Goal: Task Accomplishment & Management: Use online tool/utility

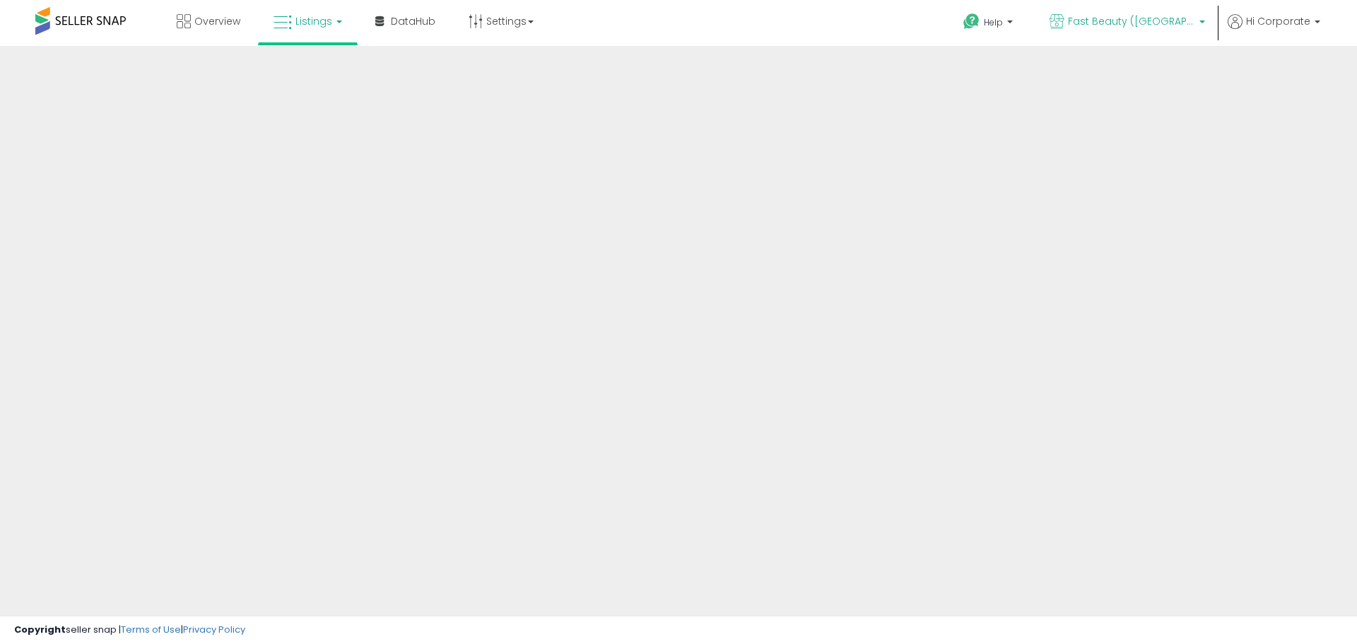
click at [1185, 13] on link "Fast Beauty ([GEOGRAPHIC_DATA])" at bounding box center [1127, 23] width 177 height 46
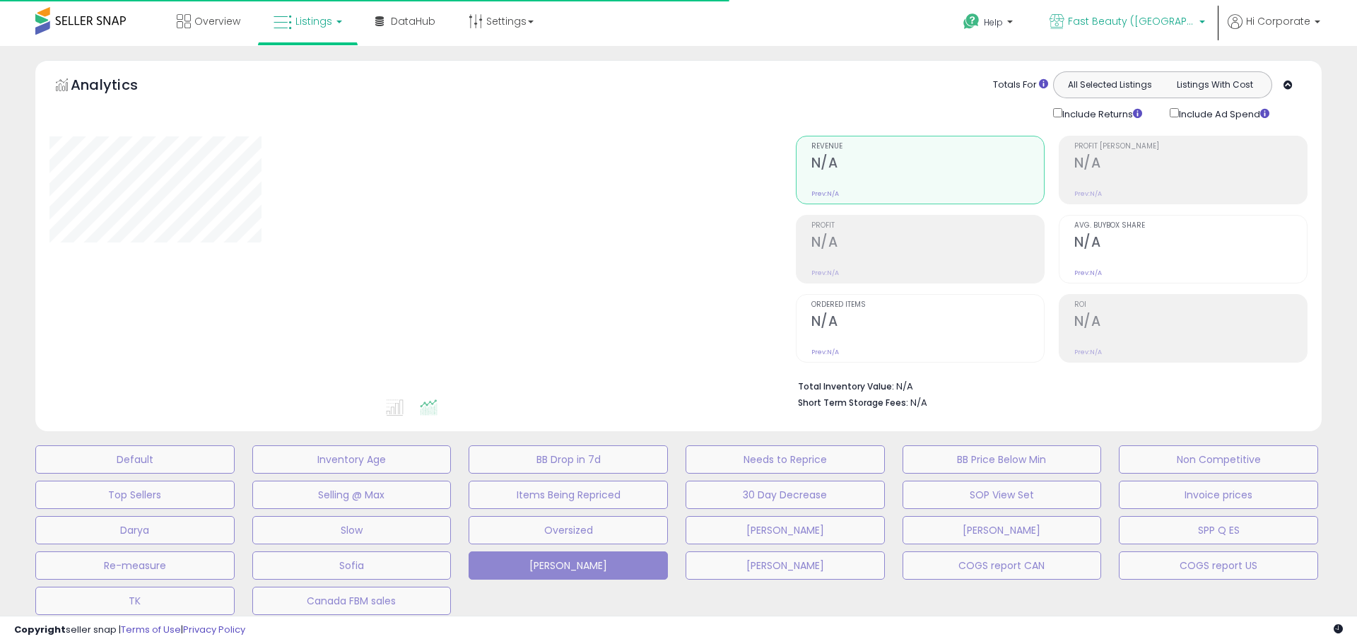
click at [1166, 20] on span "Fast Beauty ([GEOGRAPHIC_DATA])" at bounding box center [1131, 21] width 127 height 14
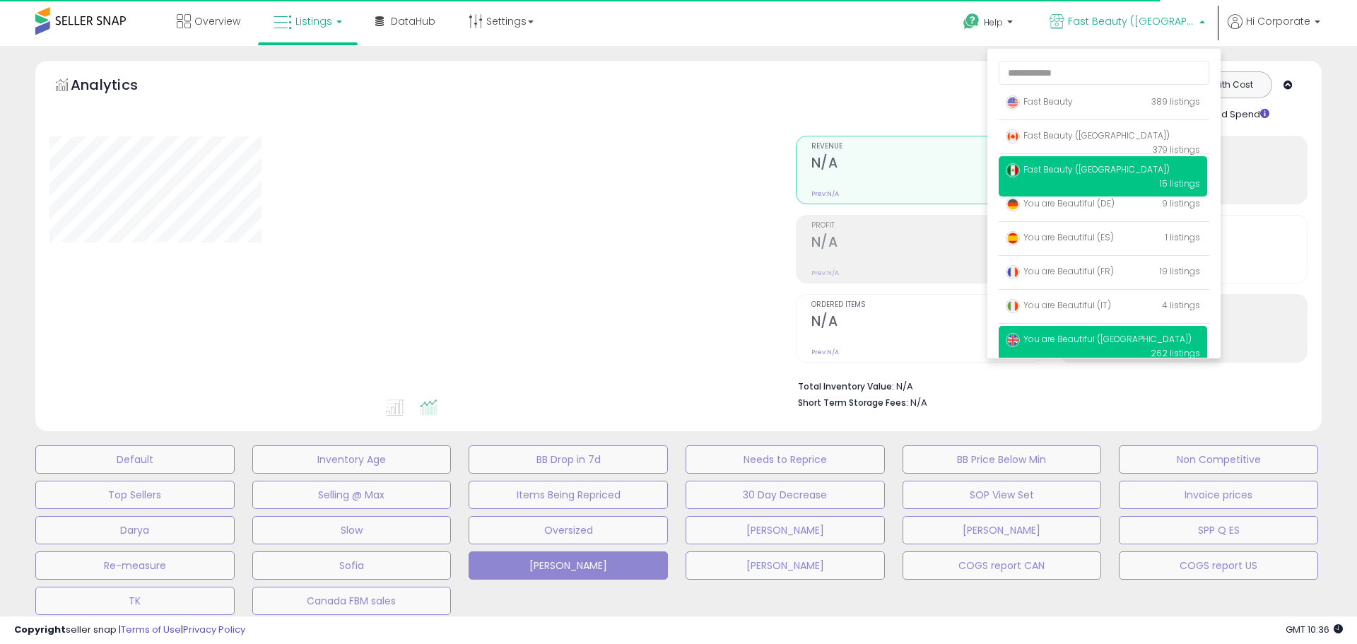
click at [1112, 332] on p "You are Beautiful ([GEOGRAPHIC_DATA]) 262 listings" at bounding box center [1103, 346] width 209 height 40
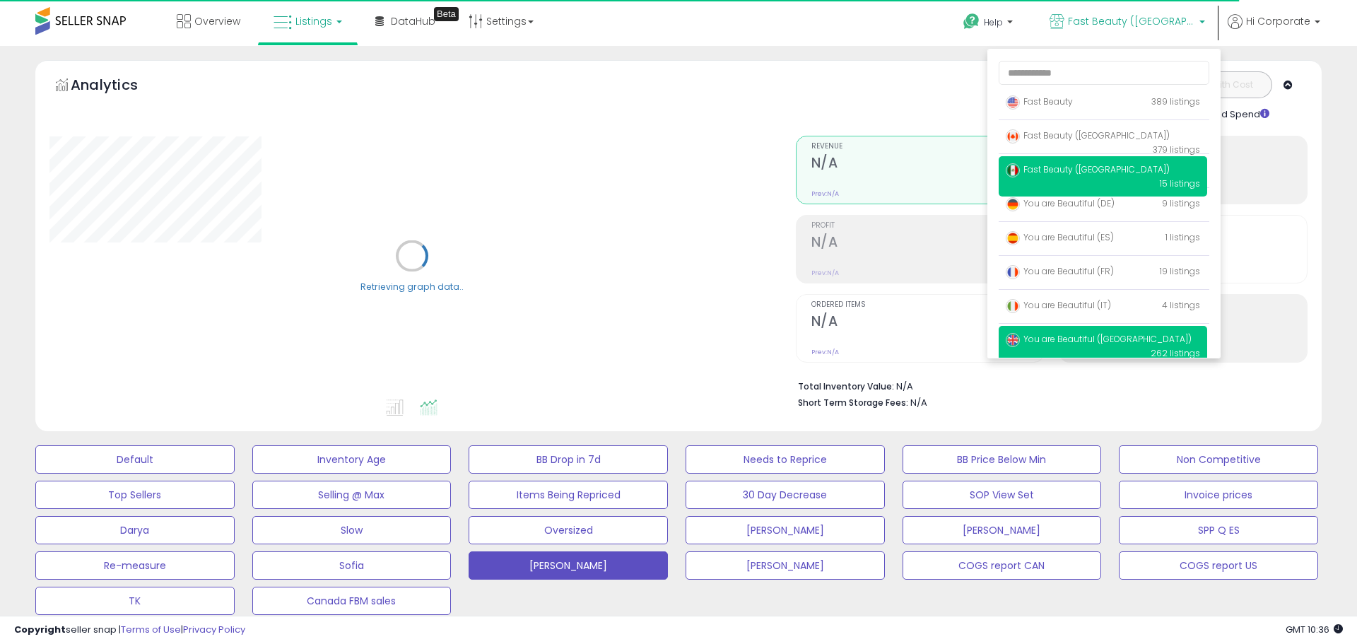
click at [1094, 341] on span "You are Beautiful ([GEOGRAPHIC_DATA])" at bounding box center [1099, 339] width 186 height 12
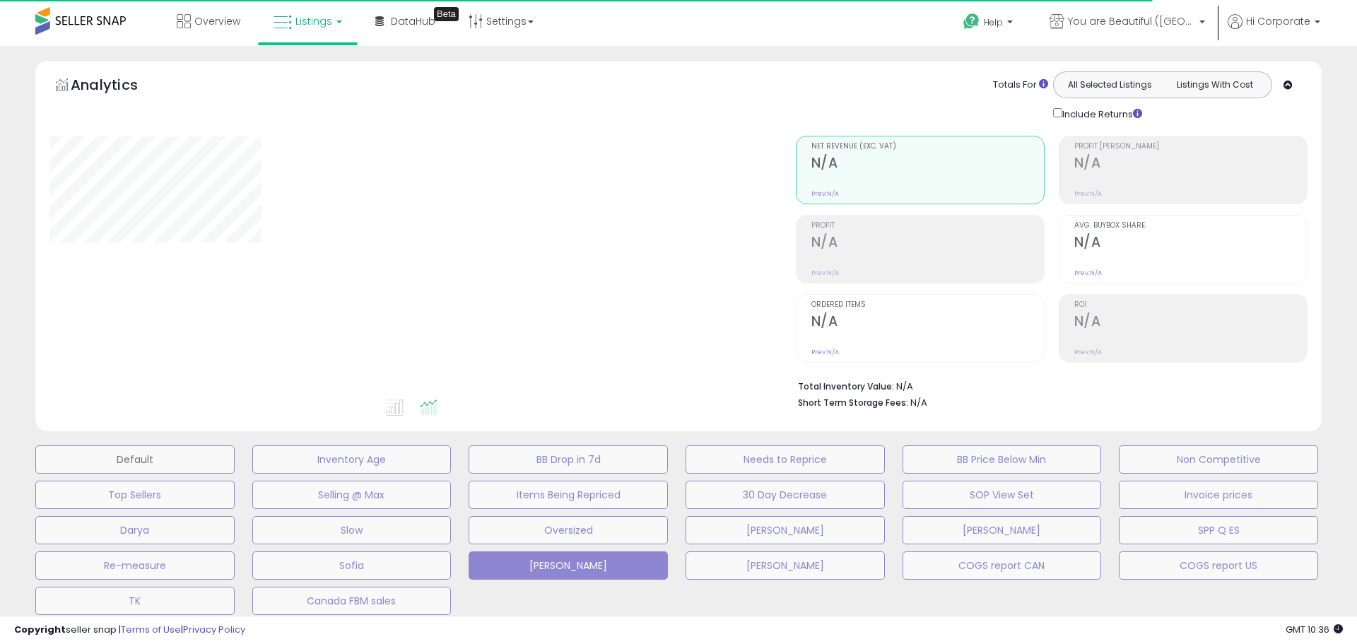
click at [168, 465] on button "Default" at bounding box center [134, 459] width 199 height 28
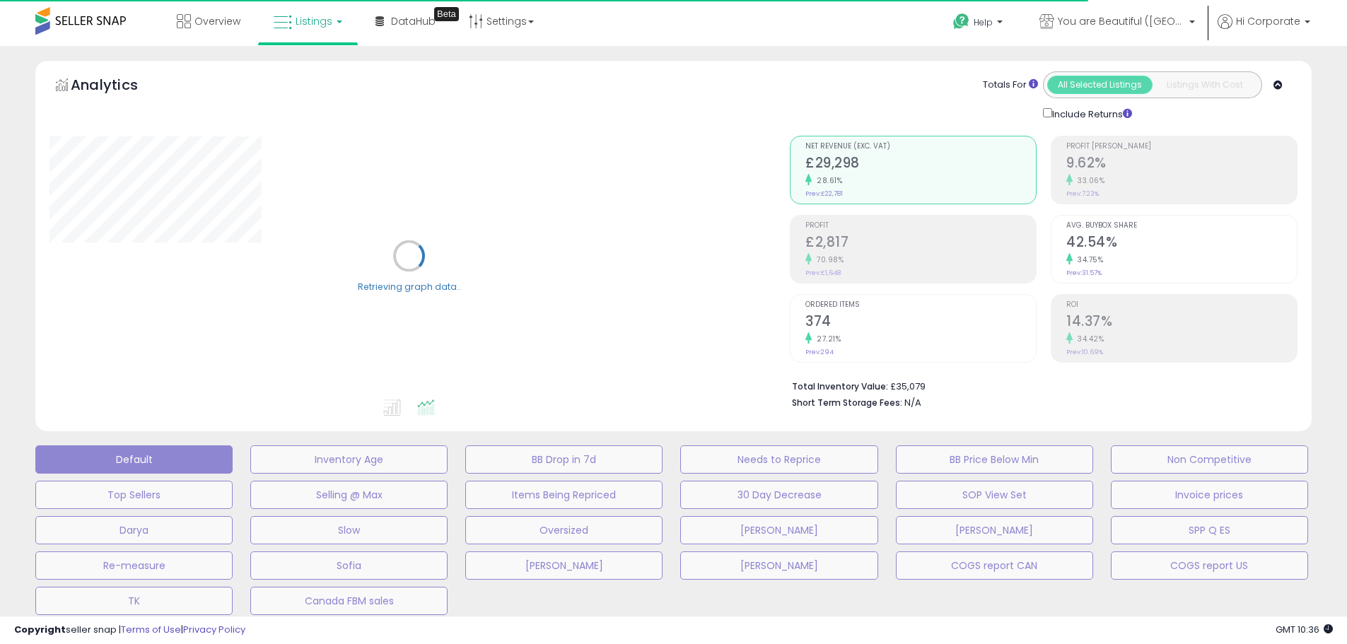
scroll to position [495, 0]
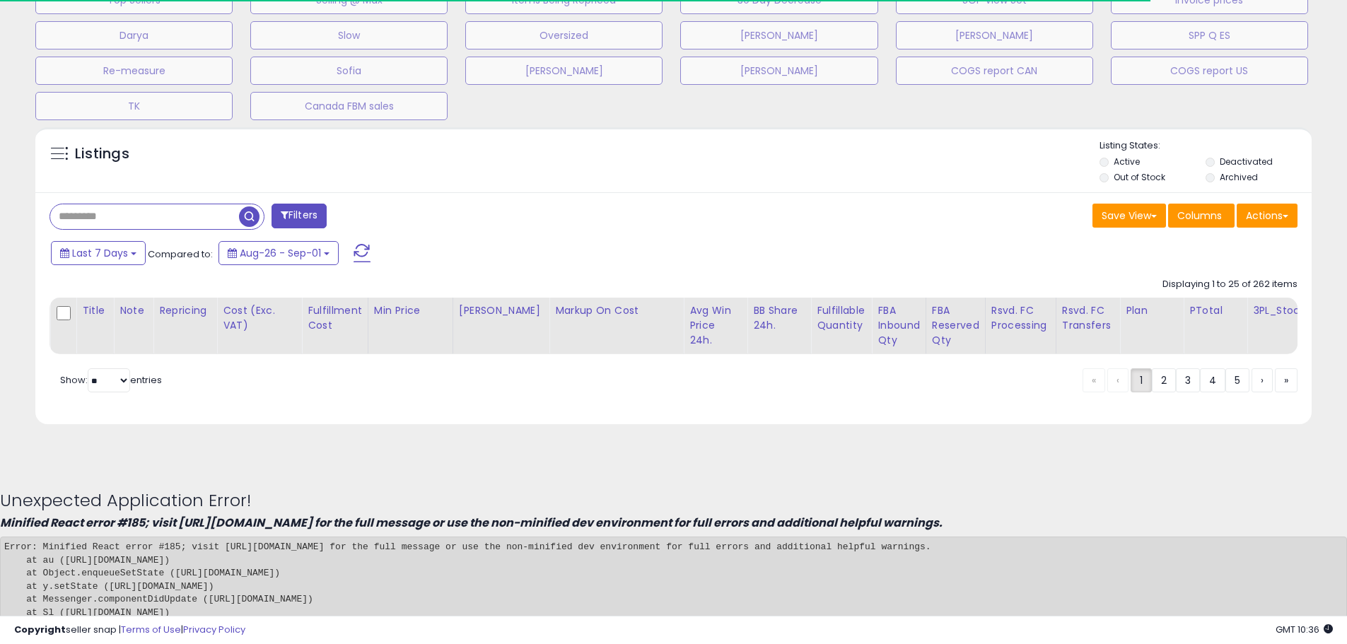
click at [199, 217] on input "text" at bounding box center [144, 216] width 189 height 25
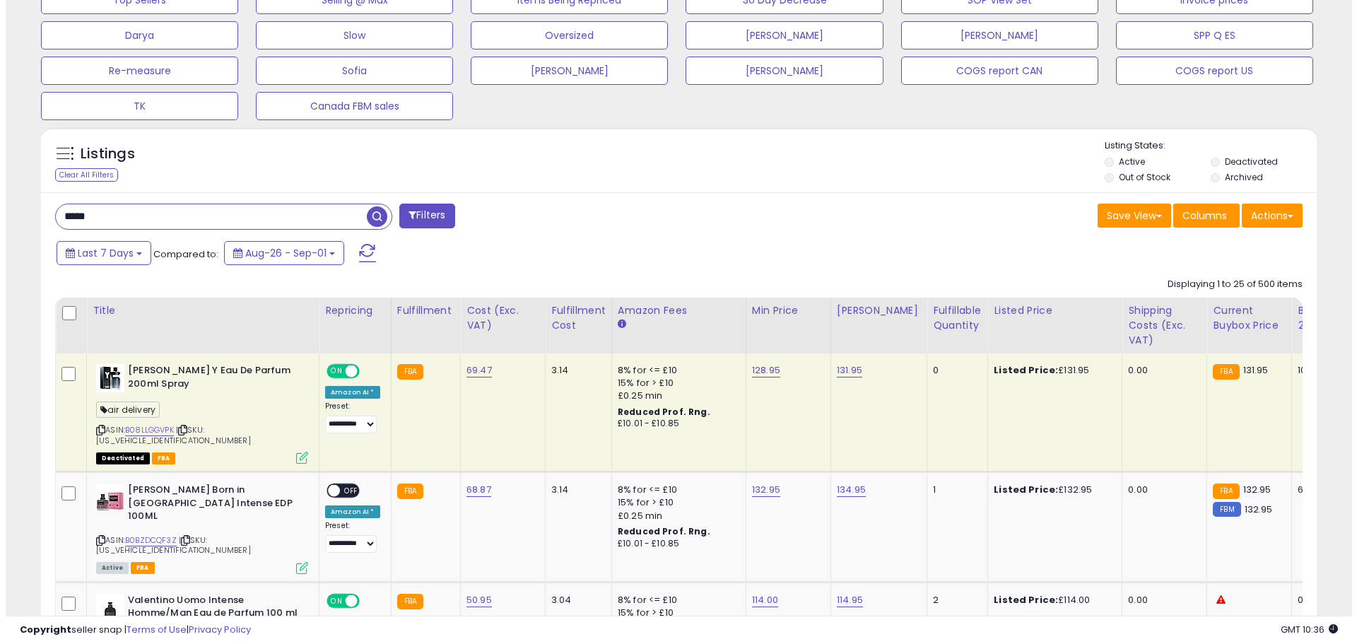
scroll to position [290, 740]
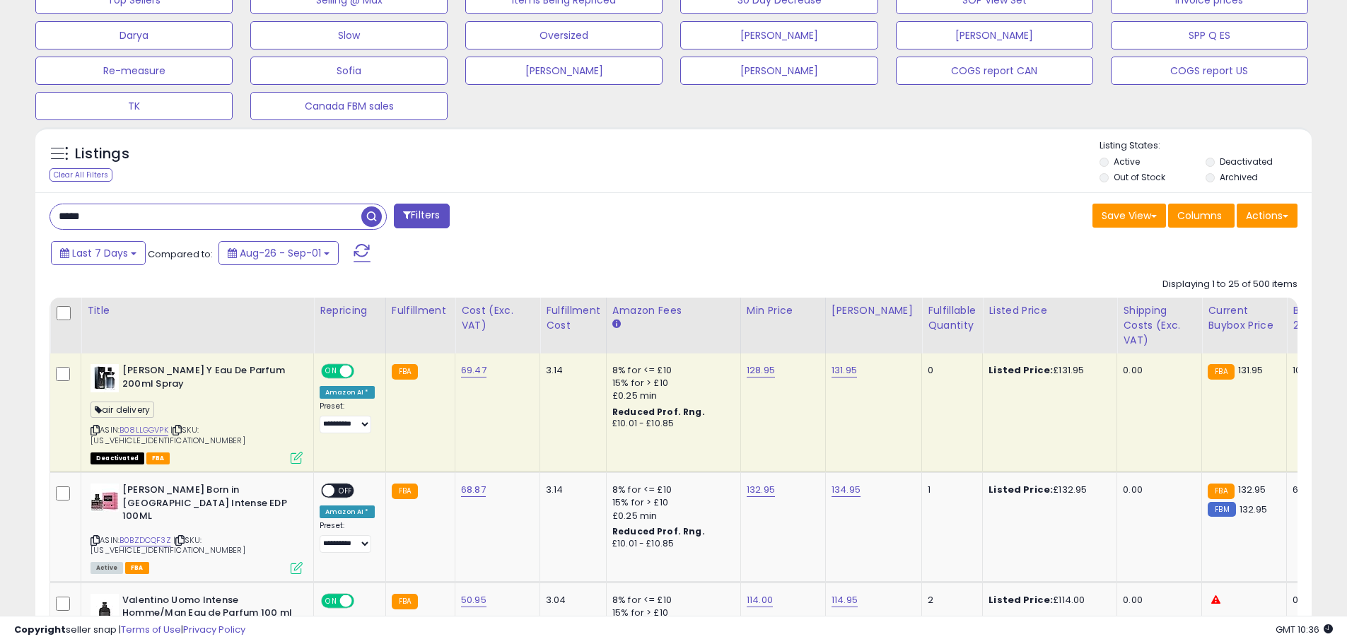
type input "****"
type input "**********"
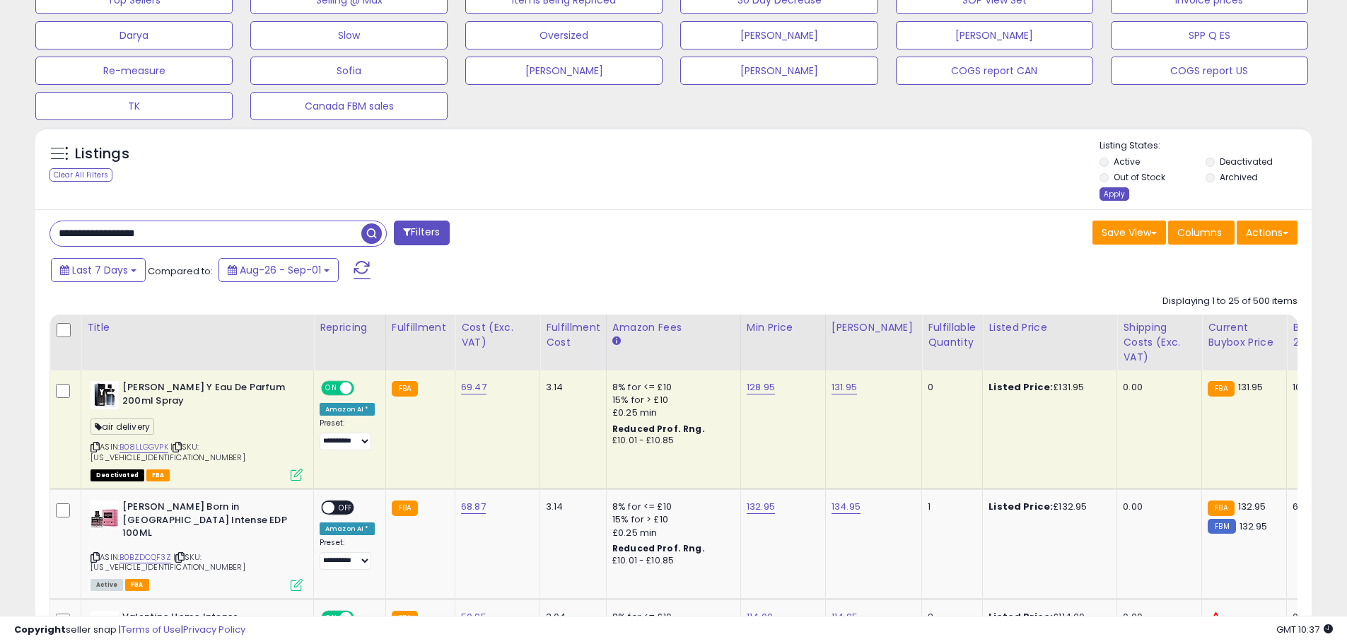
click at [1113, 195] on div "Apply" at bounding box center [1114, 193] width 30 height 13
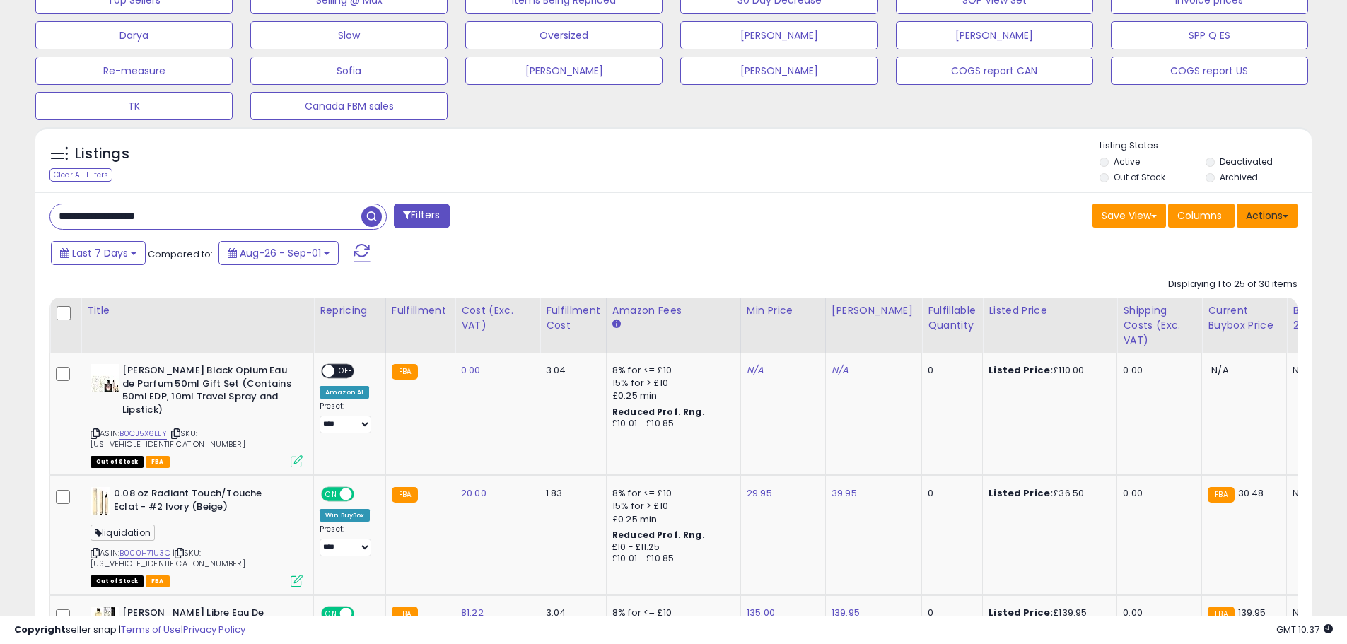
click at [1274, 215] on button "Actions" at bounding box center [1266, 216] width 61 height 24
click at [1239, 308] on link "Export All Columns" at bounding box center [1209, 306] width 155 height 22
click at [1265, 216] on button "Actions" at bounding box center [1266, 216] width 61 height 24
click at [1231, 298] on link "Export All Columns" at bounding box center [1209, 306] width 155 height 22
